Goal: Information Seeking & Learning: Learn about a topic

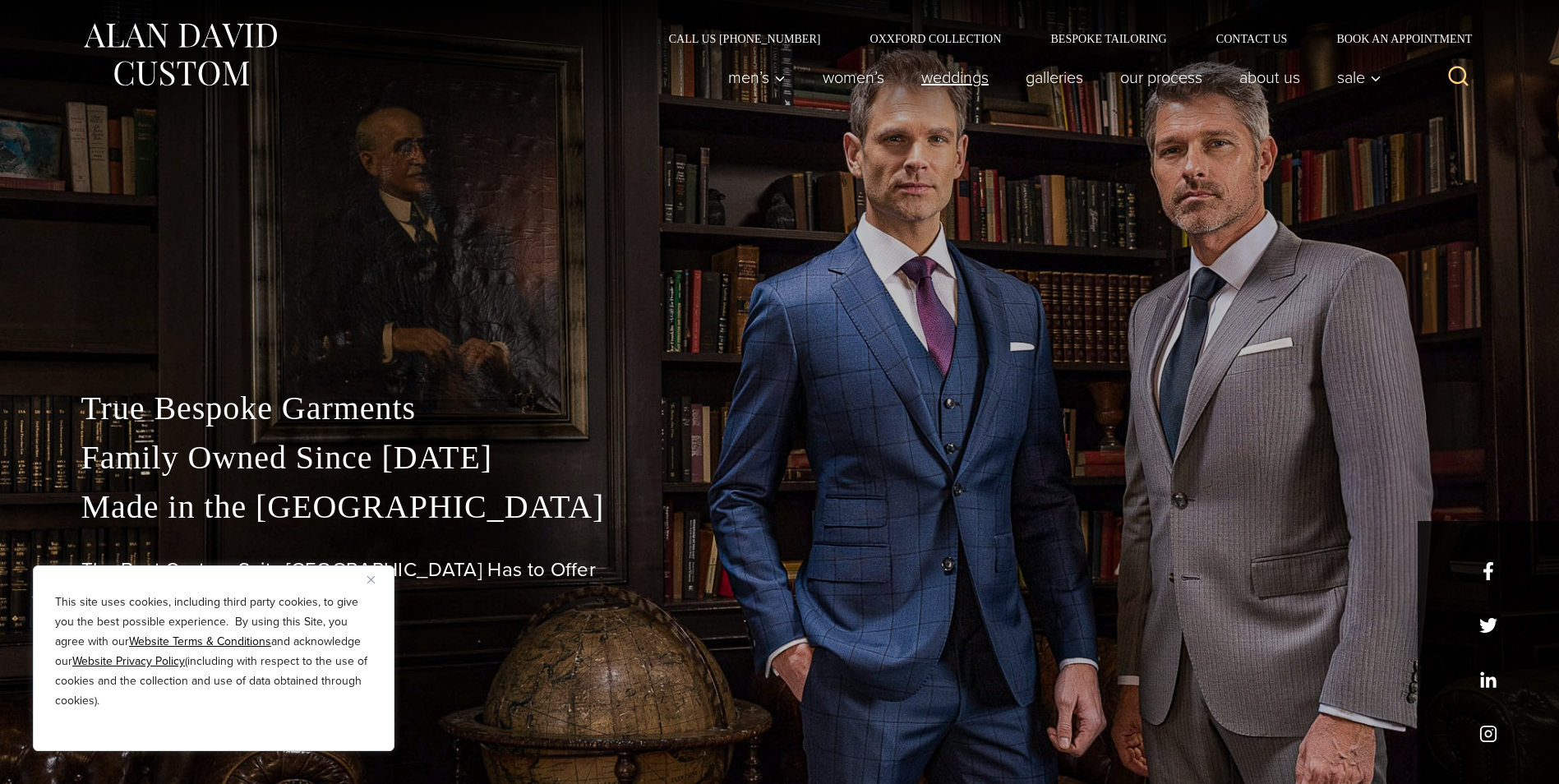
click at [957, 84] on link "weddings" at bounding box center [954, 77] width 104 height 33
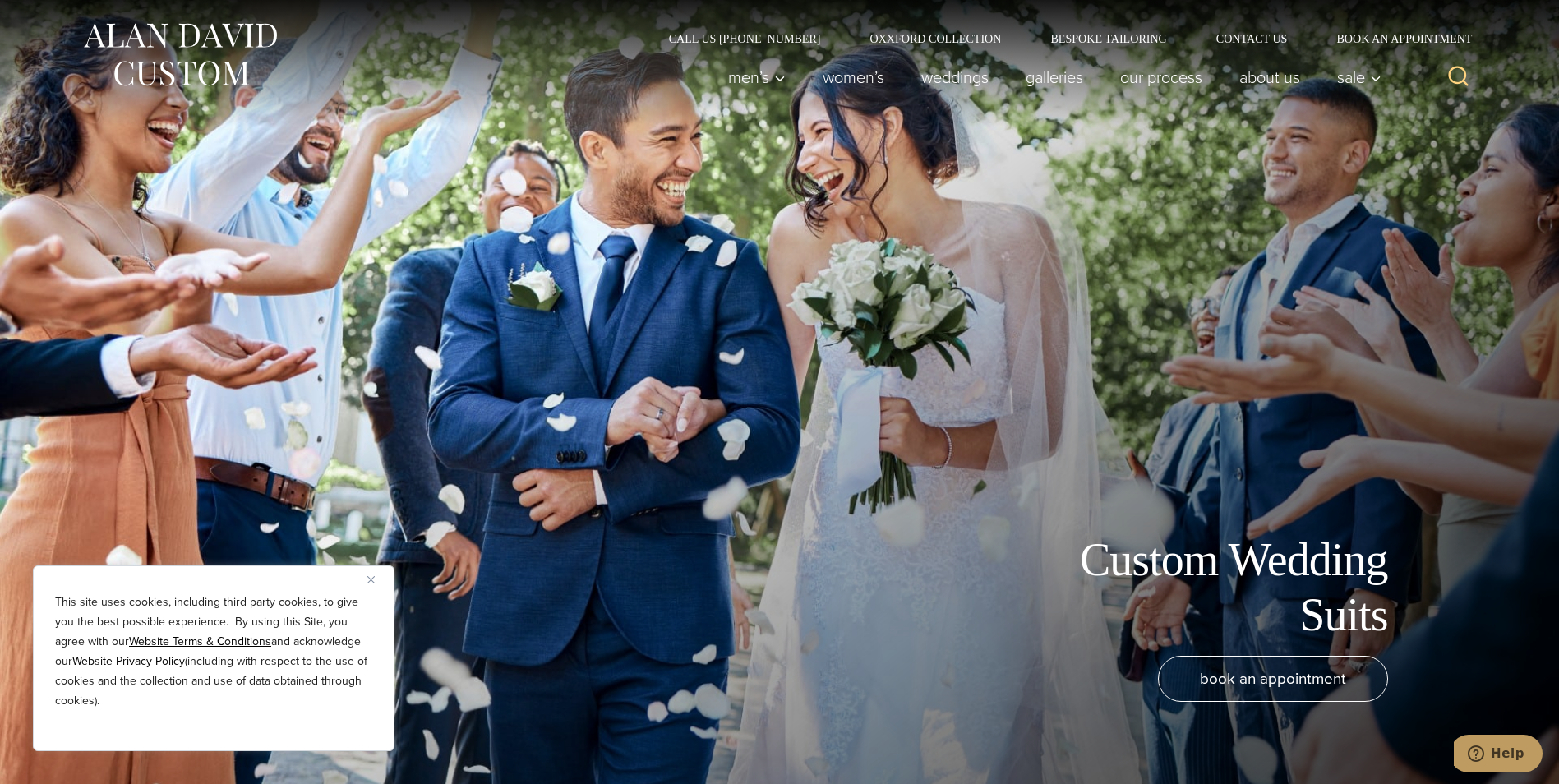
click at [367, 576] on img "Close" at bounding box center [371, 579] width 8 height 8
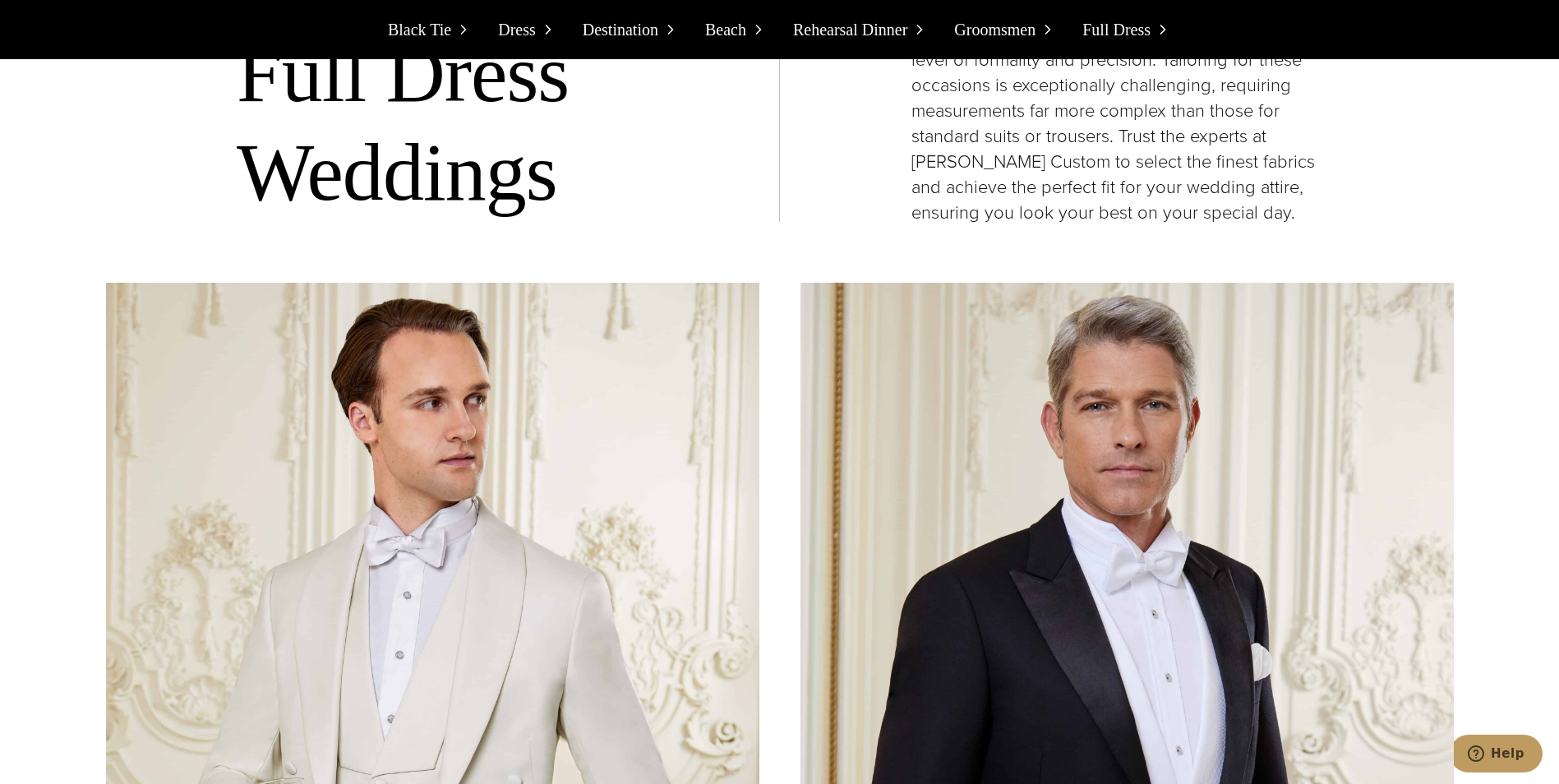
scroll to position [13971, 0]
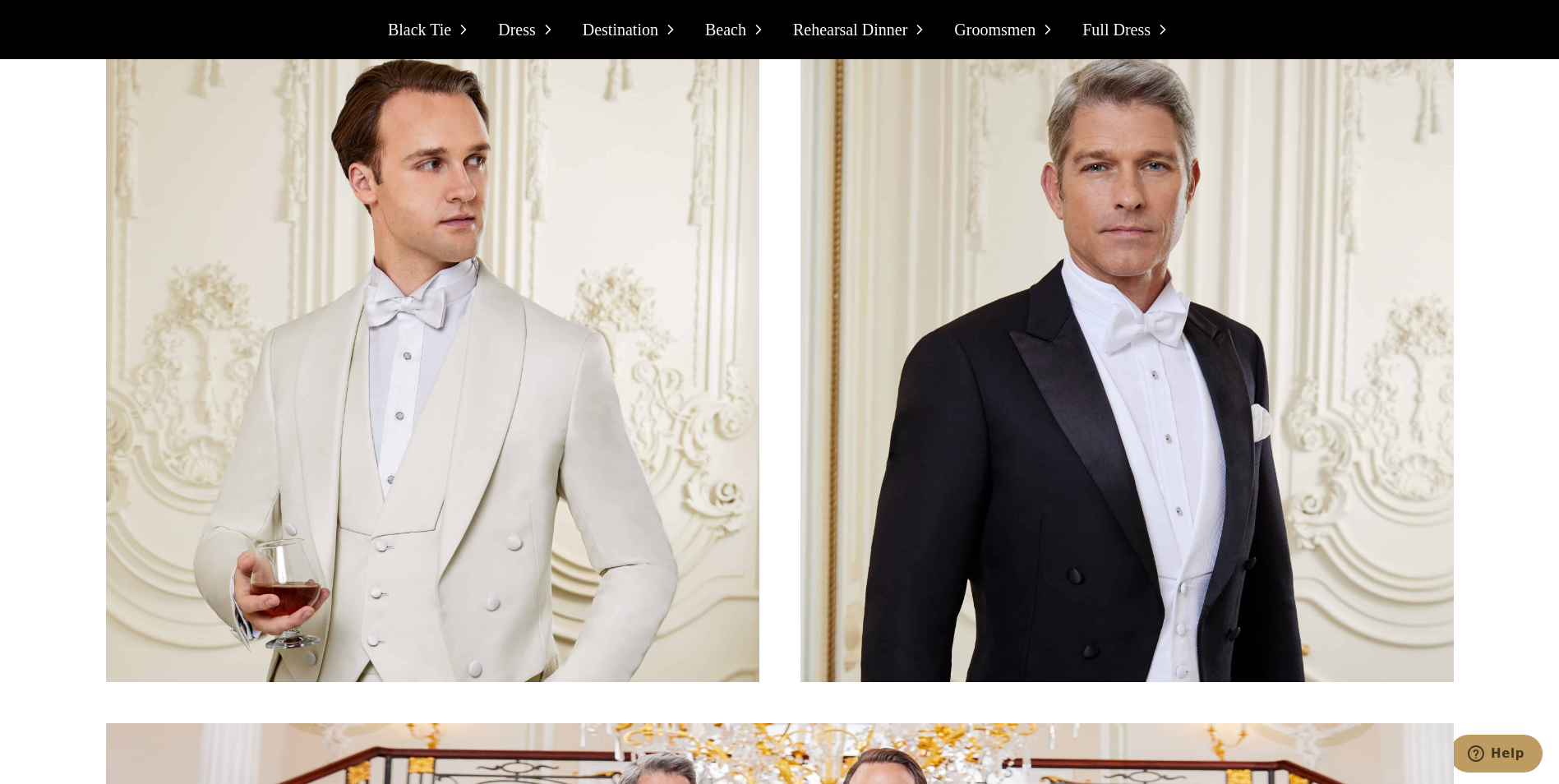
click at [1063, 492] on img at bounding box center [1127, 363] width 654 height 639
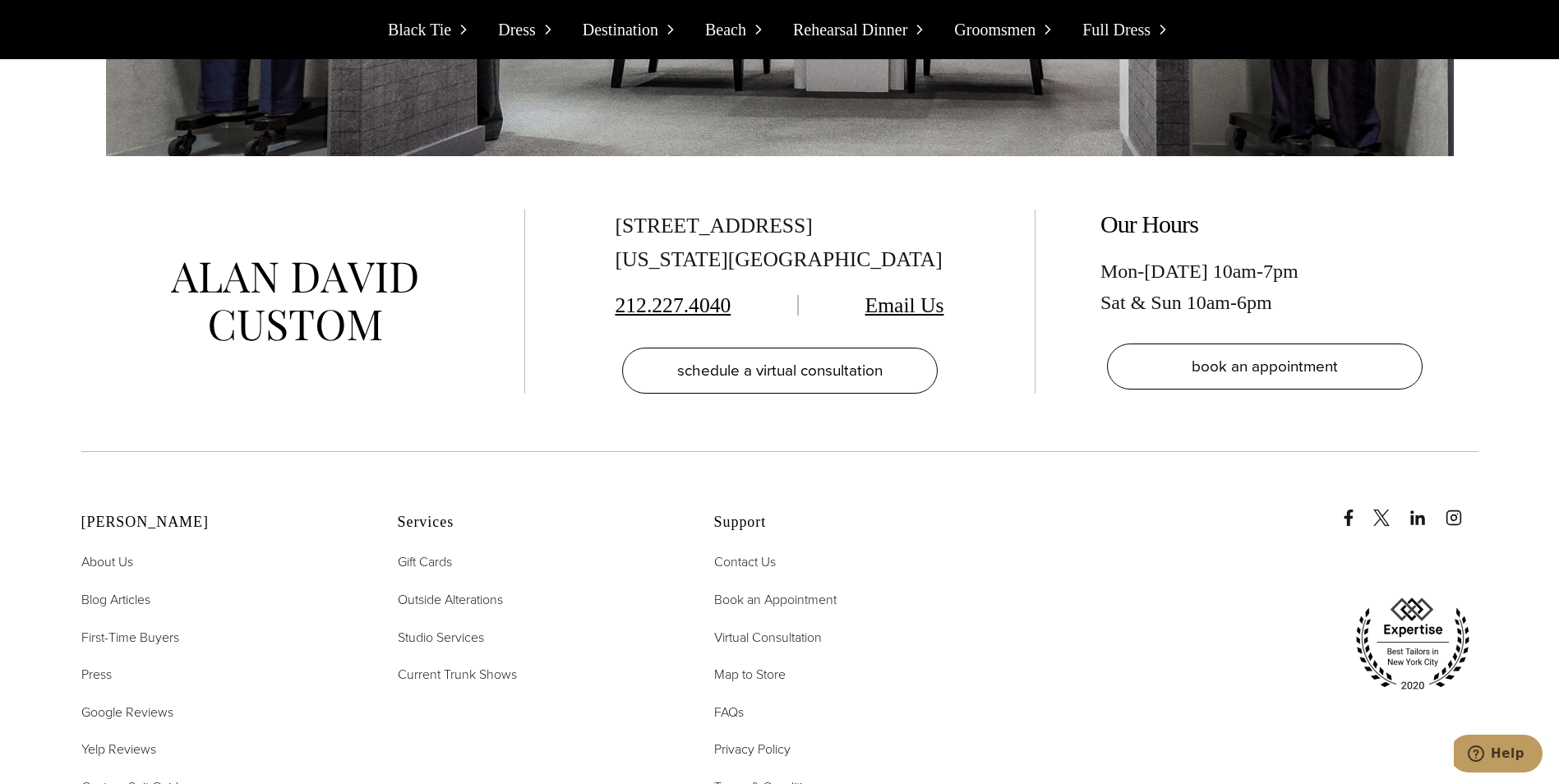
scroll to position [18901, 0]
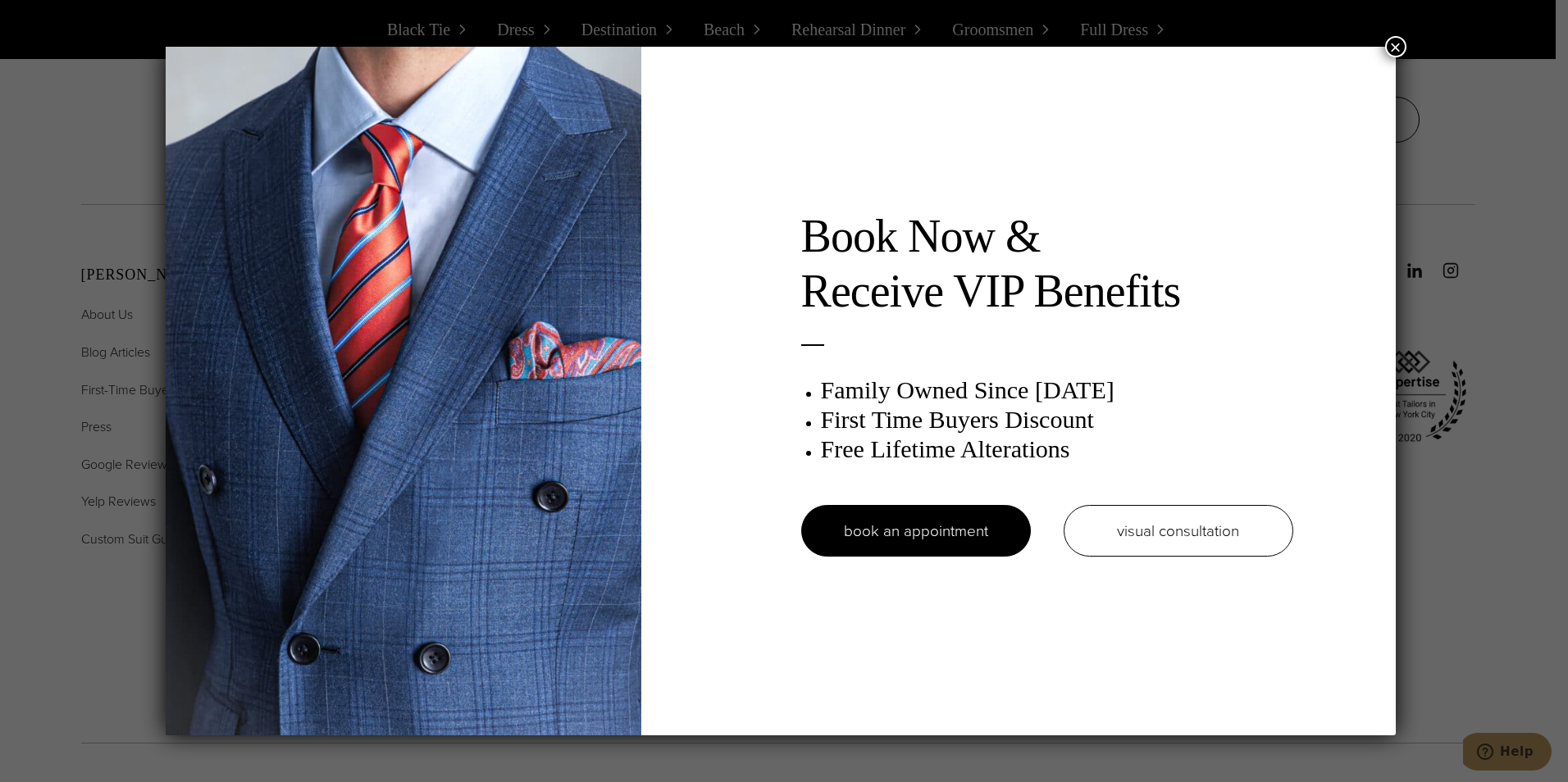
click at [1397, 51] on button "×" at bounding box center [1396, 46] width 21 height 21
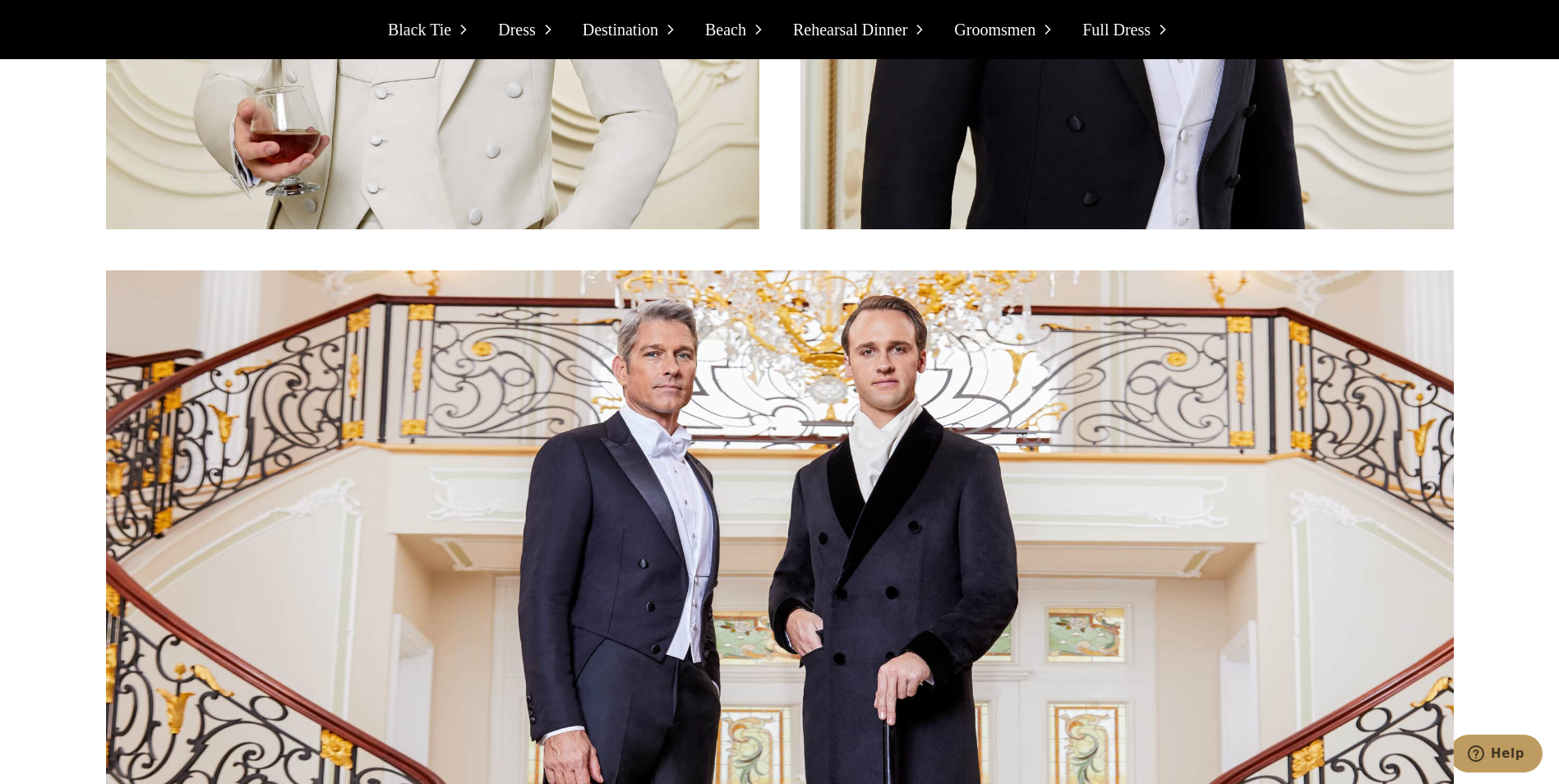
scroll to position [14464, 0]
